Goal: Navigation & Orientation: Find specific page/section

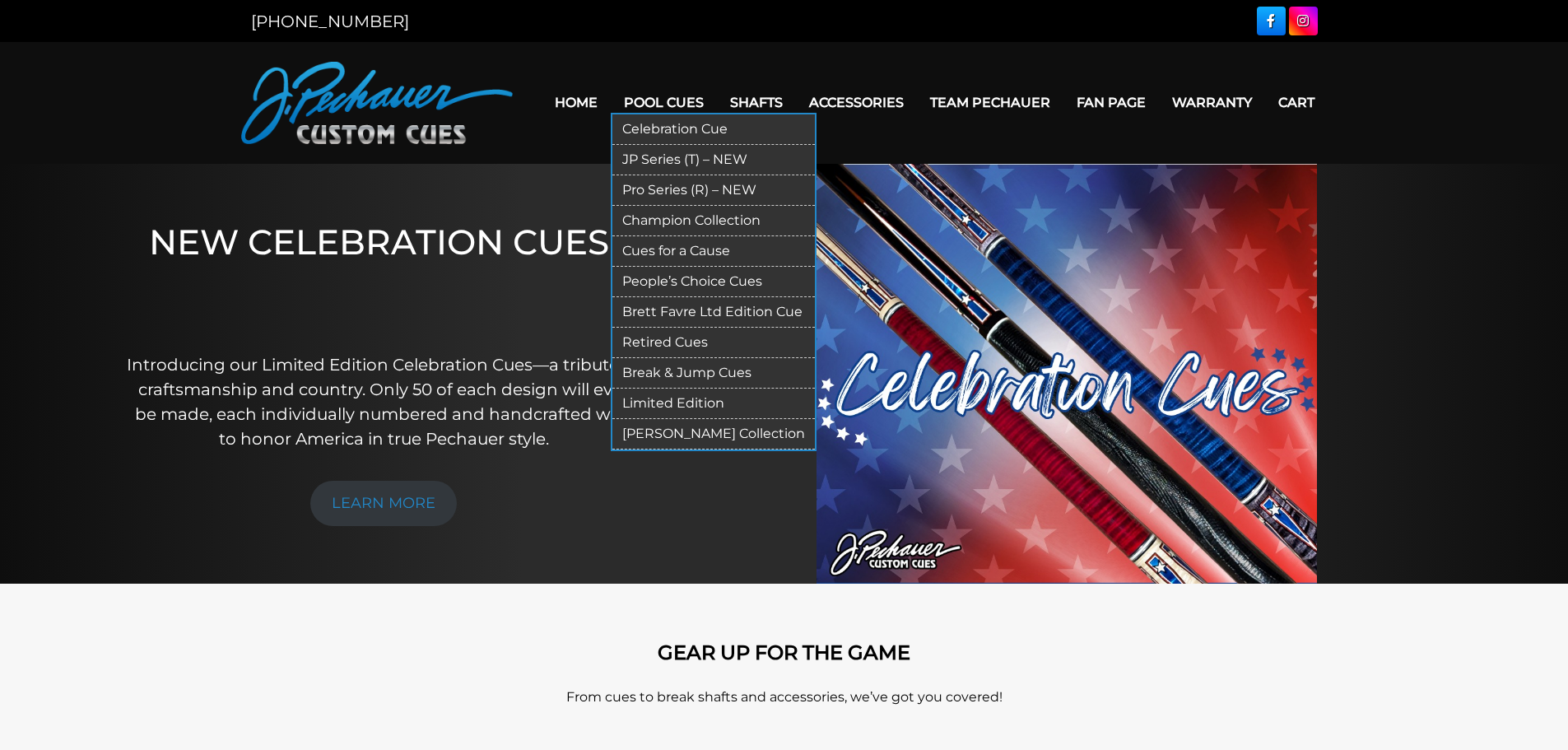
click at [683, 153] on link "JP Series (T) – NEW" at bounding box center [714, 161] width 203 height 31
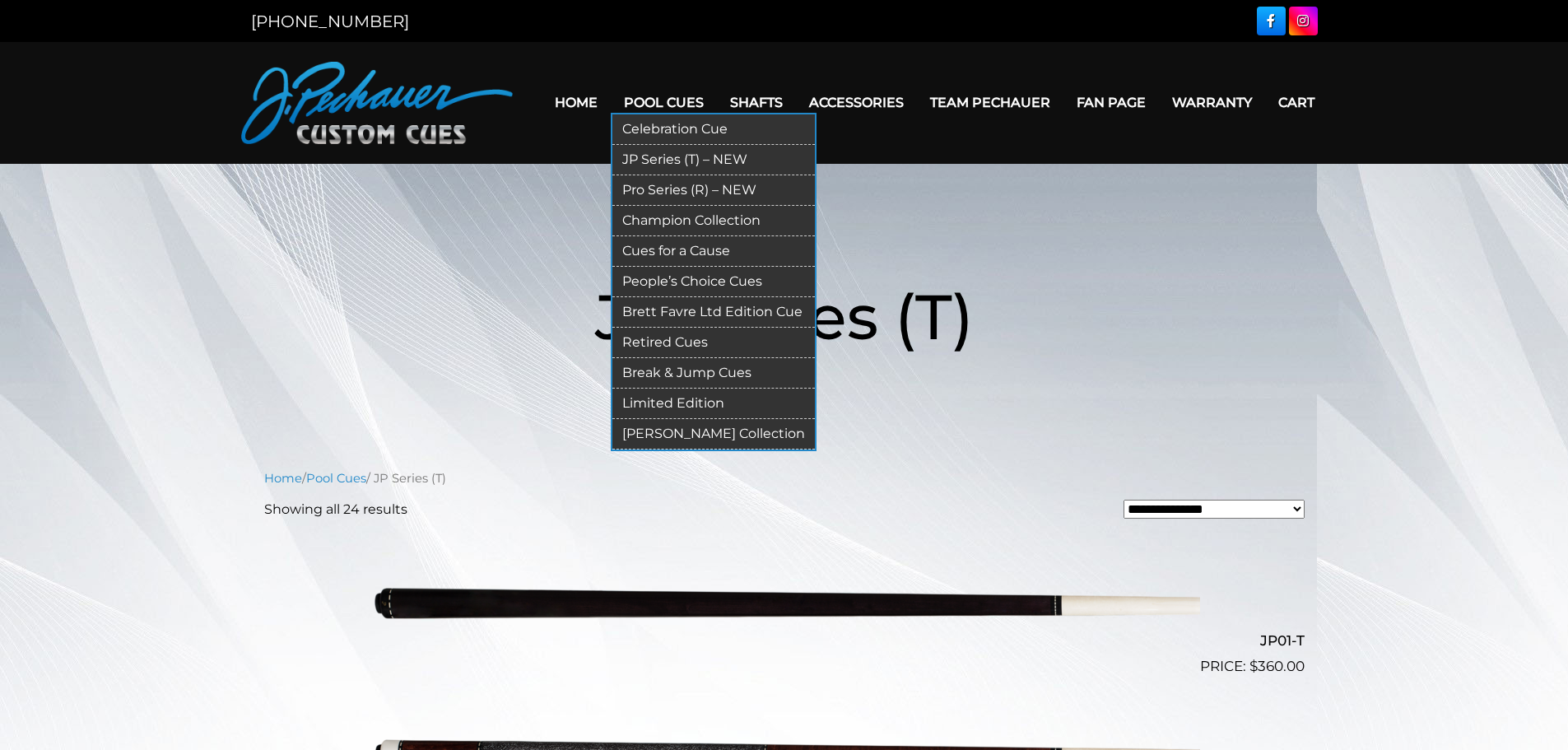
click at [670, 186] on link "Pro Series (R) – NEW" at bounding box center [714, 190] width 203 height 31
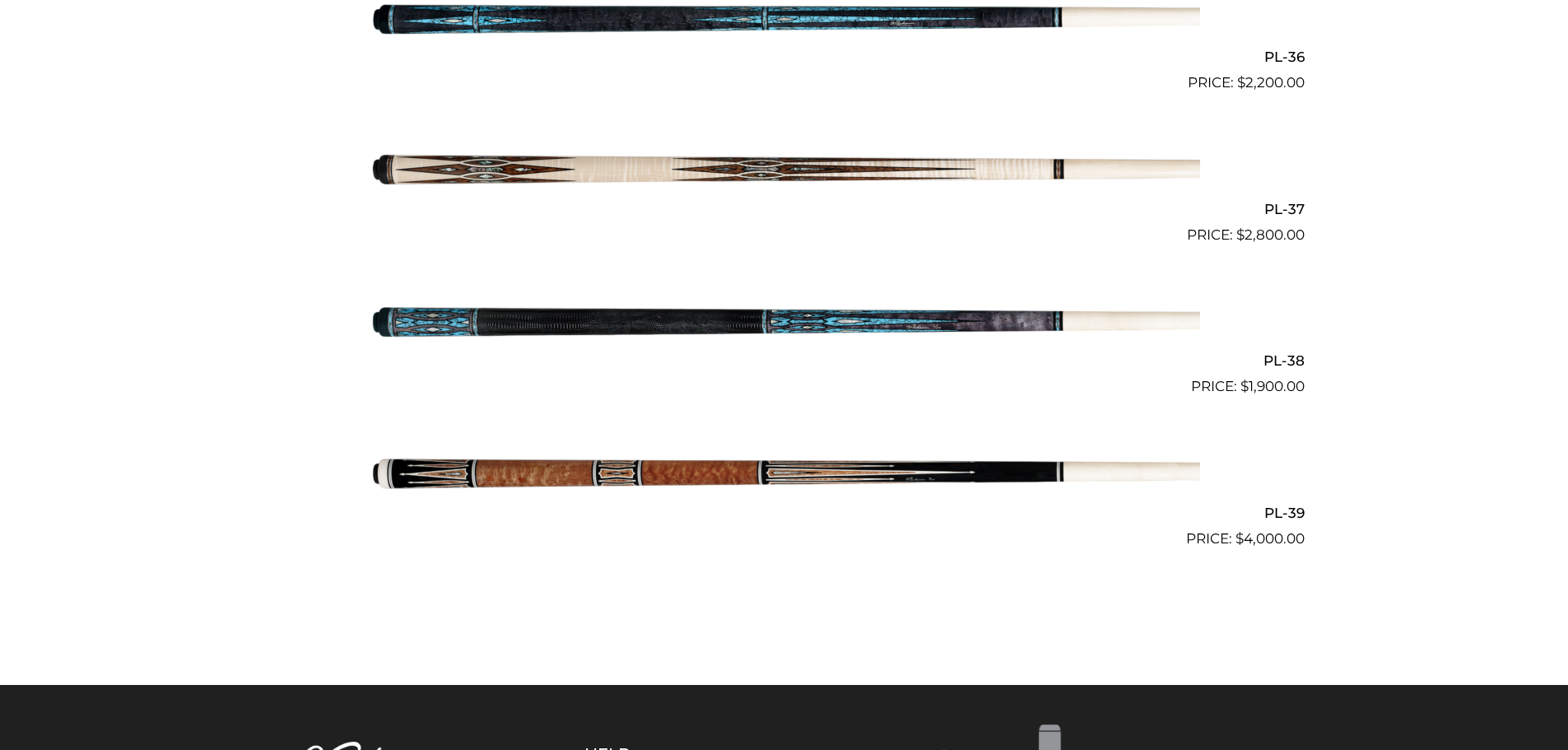
scroll to position [4838, 0]
